Goal: Check status: Check status

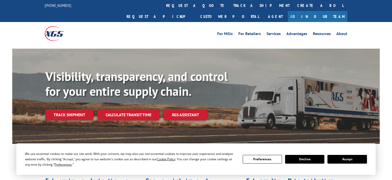
click at [230, 7] on link "track a shipment" at bounding box center [262, 5] width 64 height 11
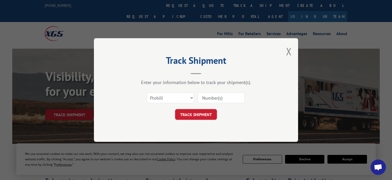
click at [221, 96] on input at bounding box center [221, 97] width 47 height 11
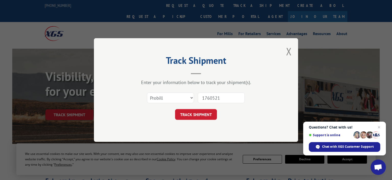
type input "17605211"
click button "TRACK SHIPMENT" at bounding box center [196, 114] width 42 height 11
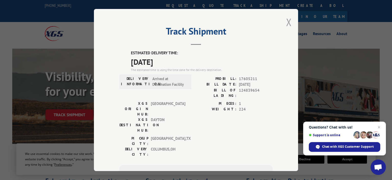
click at [290, 20] on button "Close modal" at bounding box center [289, 22] width 6 height 14
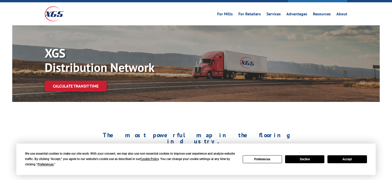
scroll to position [108, 0]
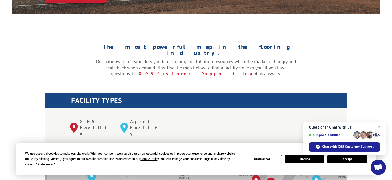
click at [345, 158] on button "Accept" at bounding box center [347, 159] width 39 height 8
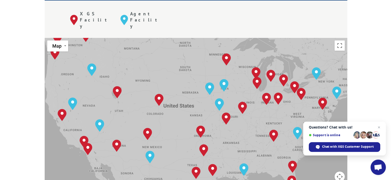
scroll to position [216, 0]
